Goal: Obtain resource: Obtain resource

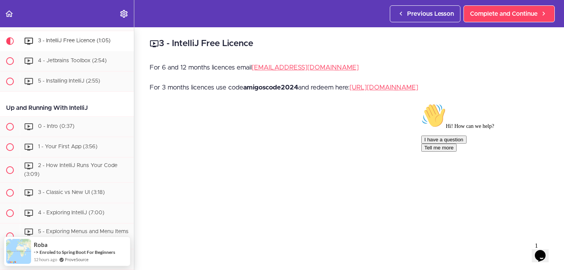
click at [273, 87] on strong "amigoscode2024" at bounding box center [270, 87] width 55 height 7
copy strong "amigoscode2024"
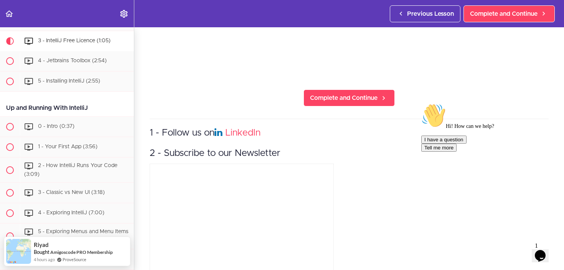
scroll to position [206, 0]
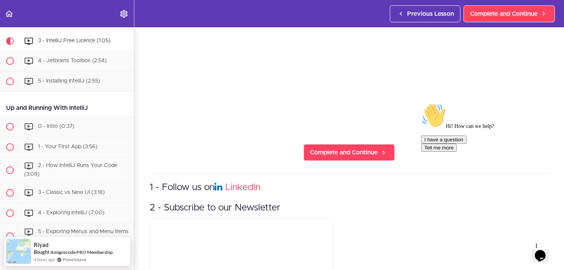
click at [535, 151] on div "Hi! How can we help? I have a question Tell me more" at bounding box center [490, 127] width 138 height 48
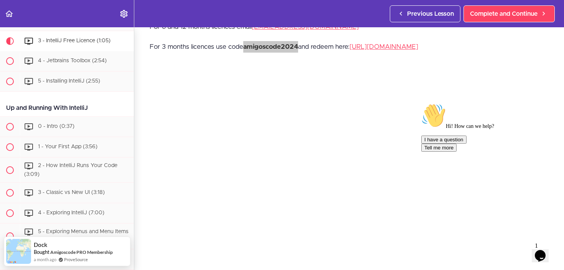
scroll to position [0, 0]
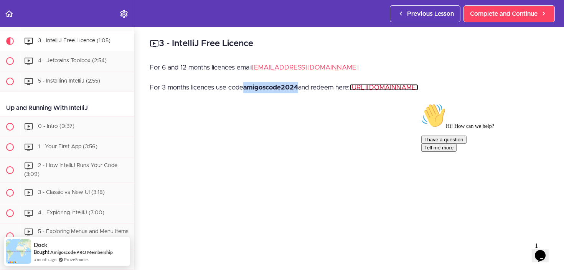
click at [405, 84] on link "[URL][DOMAIN_NAME]" at bounding box center [383, 87] width 69 height 7
click at [287, 89] on strong "amigoscode2024" at bounding box center [270, 87] width 55 height 7
copy strong "amigoscode2024"
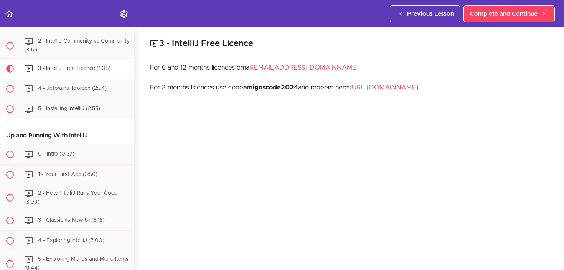
scroll to position [191, 0]
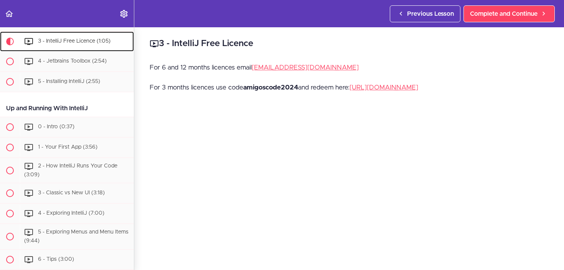
click at [67, 34] on div "3 - IntelliJ Free Licence (1:05)" at bounding box center [77, 41] width 114 height 17
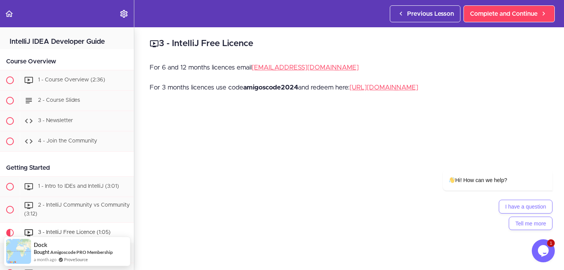
scroll to position [0, 0]
